Goal: Task Accomplishment & Management: Use online tool/utility

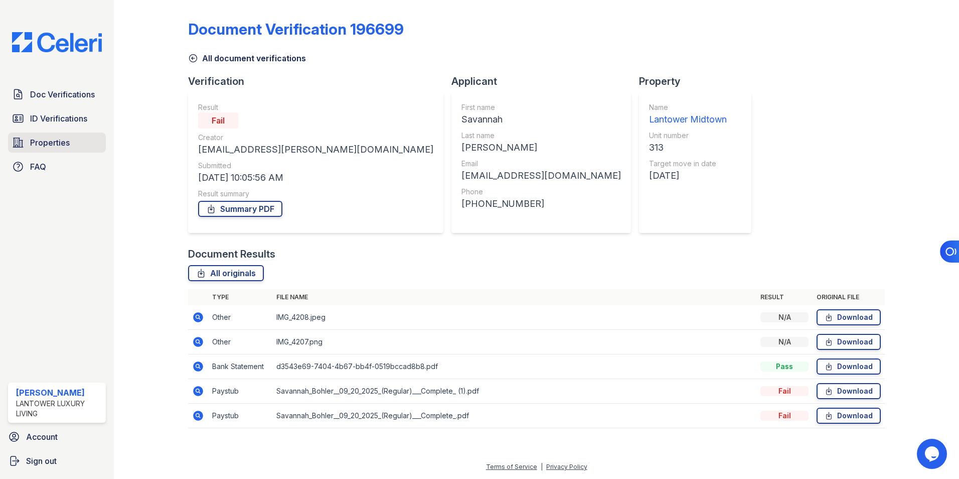
click at [38, 137] on span "Properties" at bounding box center [50, 142] width 40 height 12
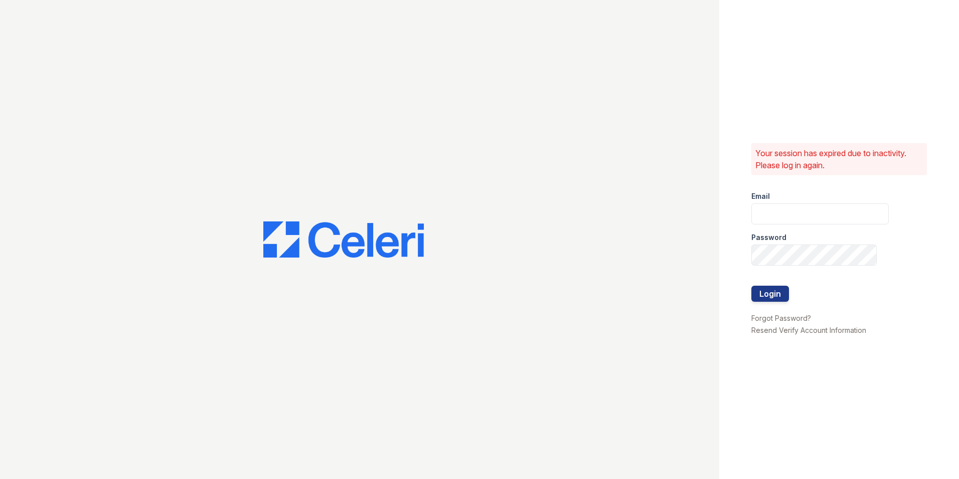
type input "lchotiner@lantowerliving.com"
click at [761, 289] on button "Login" at bounding box center [770, 293] width 38 height 16
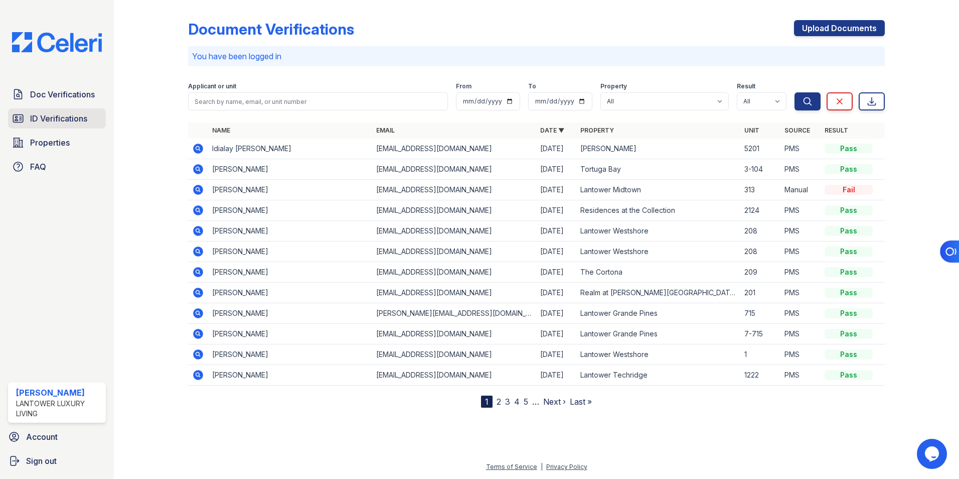
click at [63, 120] on span "ID Verifications" at bounding box center [58, 118] width 57 height 12
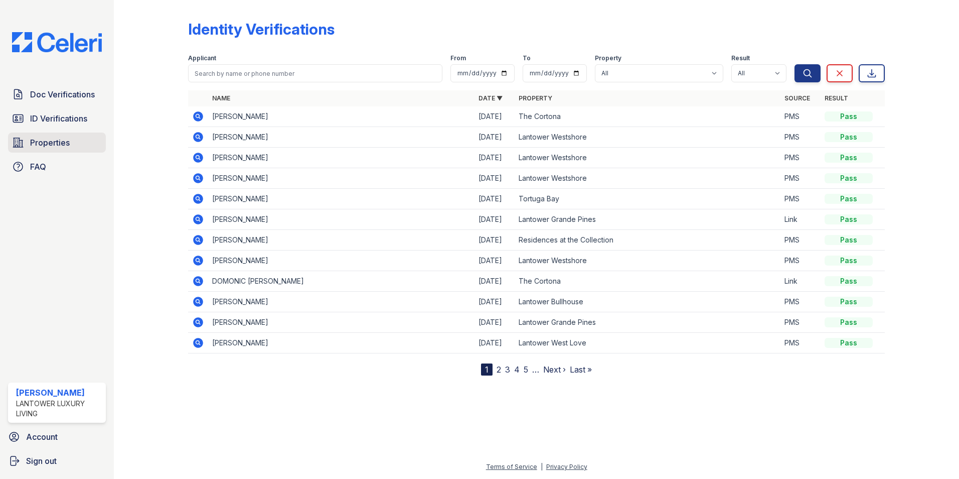
click at [61, 137] on span "Properties" at bounding box center [50, 142] width 40 height 12
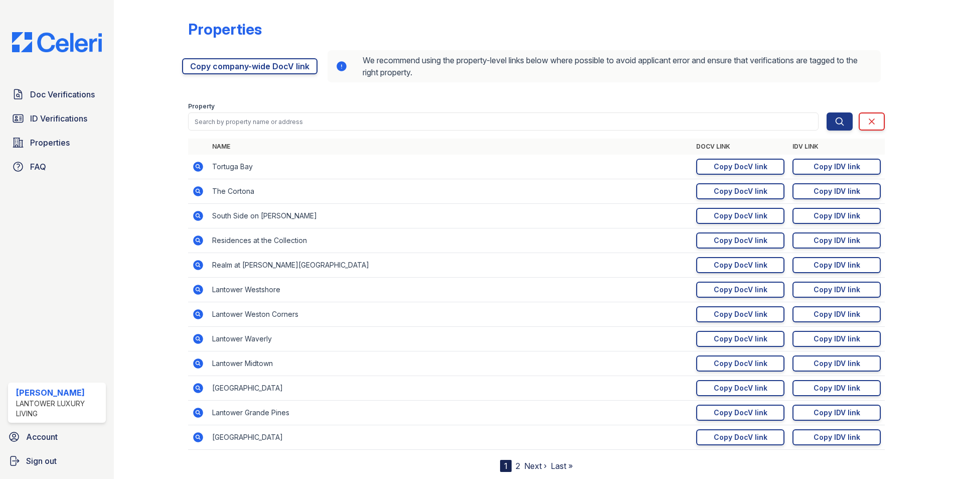
click at [531, 468] on link "Next ›" at bounding box center [535, 466] width 23 height 10
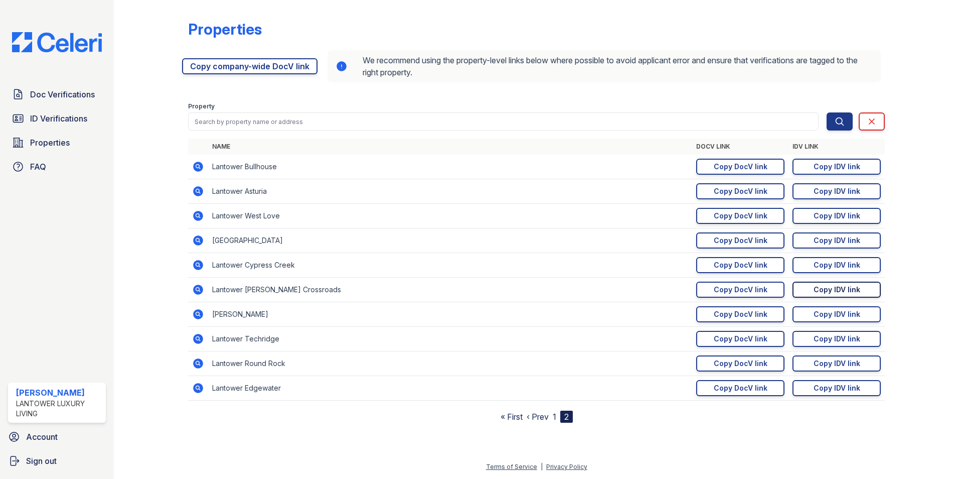
click at [820, 289] on div "Copy IDV link" at bounding box center [837, 289] width 47 height 10
drag, startPoint x: 710, startPoint y: 288, endPoint x: 710, endPoint y: 331, distance: 42.6
click at [710, 288] on link "Copy DocV link Copy link" at bounding box center [740, 289] width 88 height 16
